Goal: Find contact information: Find contact information

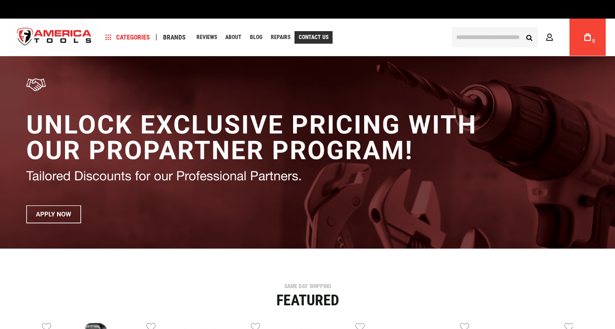
click at [319, 37] on span "Contact Us" at bounding box center [313, 37] width 30 height 6
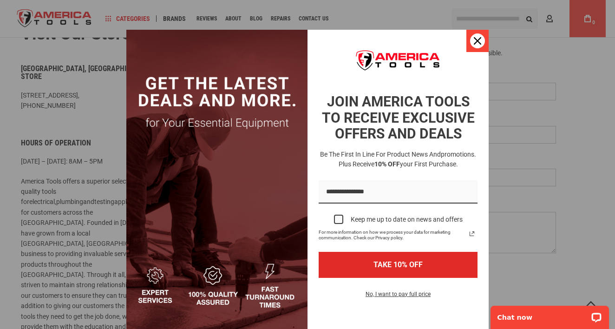
click at [481, 41] on div "Close" at bounding box center [477, 40] width 15 height 15
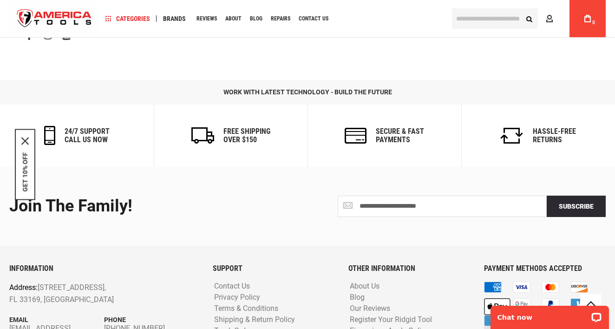
scroll to position [577, 0]
click at [251, 316] on link "Shipping & Return Policy" at bounding box center [254, 320] width 85 height 9
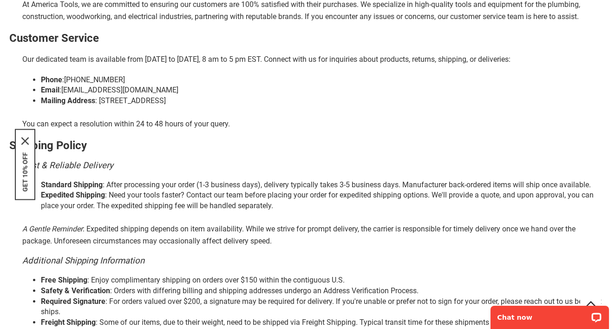
scroll to position [141, 0]
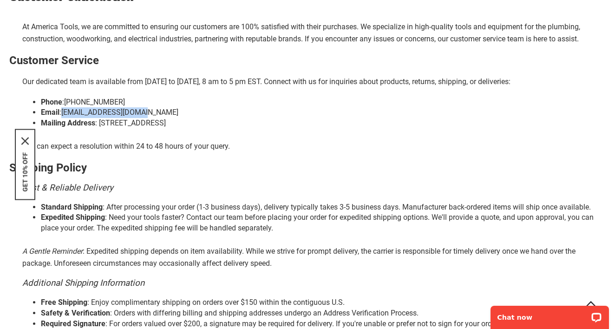
drag, startPoint x: 61, startPoint y: 112, endPoint x: 146, endPoint y: 115, distance: 85.5
click at [146, 115] on li "Email : info@americatools.com" at bounding box center [323, 112] width 564 height 11
copy li "[EMAIL_ADDRESS][DOMAIN_NAME]"
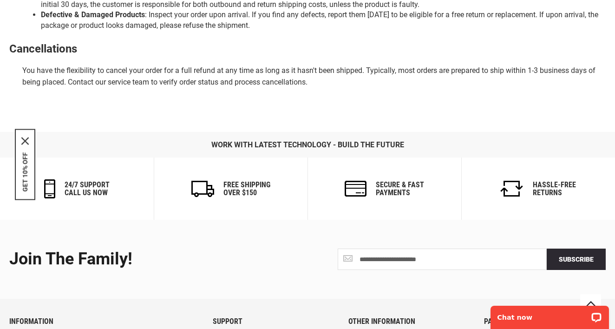
scroll to position [0, 0]
